Goal: Navigation & Orientation: Find specific page/section

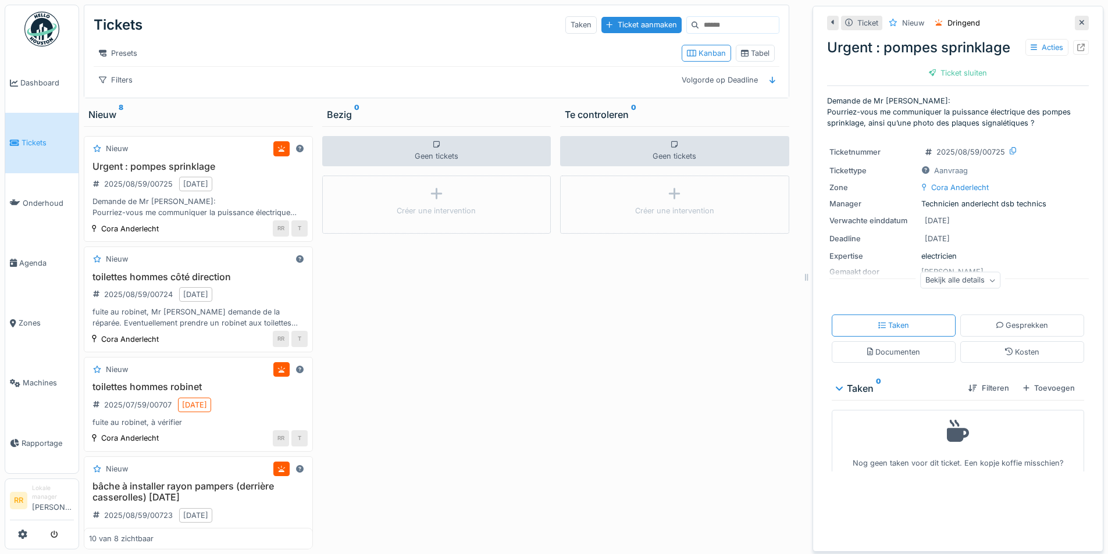
scroll to position [9, 0]
click at [50, 80] on span "Dashboard" at bounding box center [47, 82] width 54 height 11
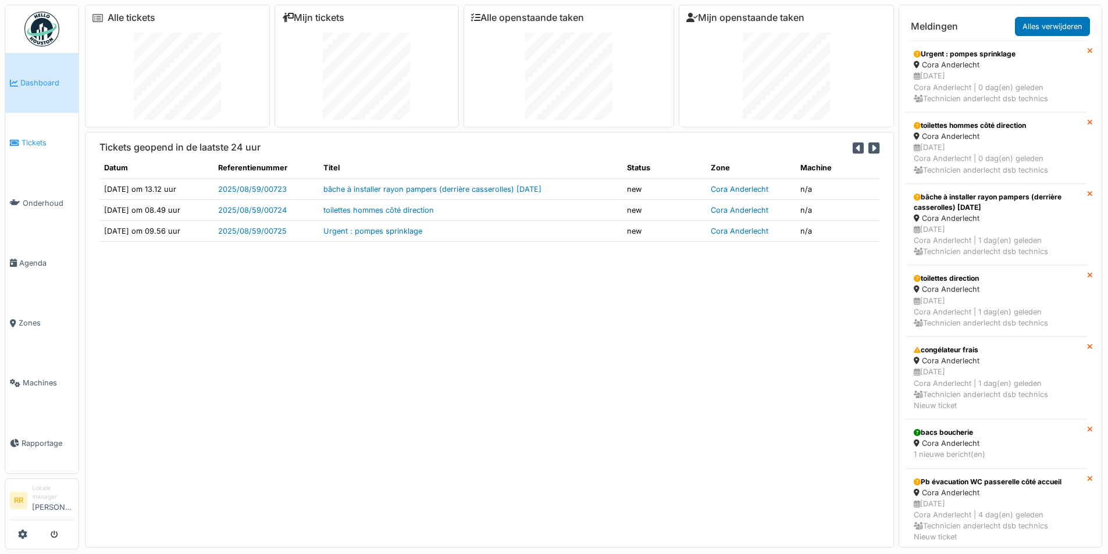
click at [51, 137] on span "Tickets" at bounding box center [48, 142] width 52 height 11
